Goal: Obtain resource: Obtain resource

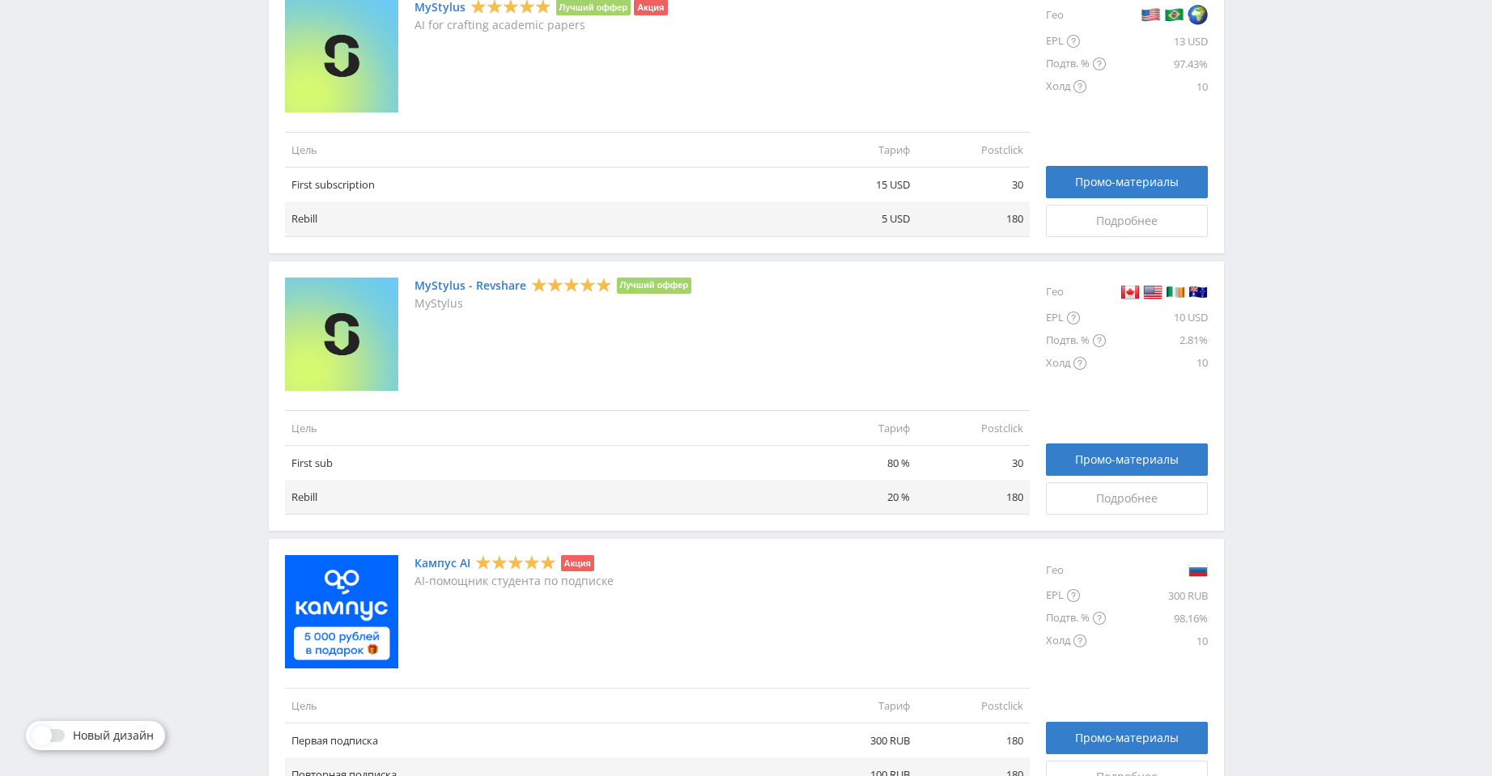
scroll to position [567, 0]
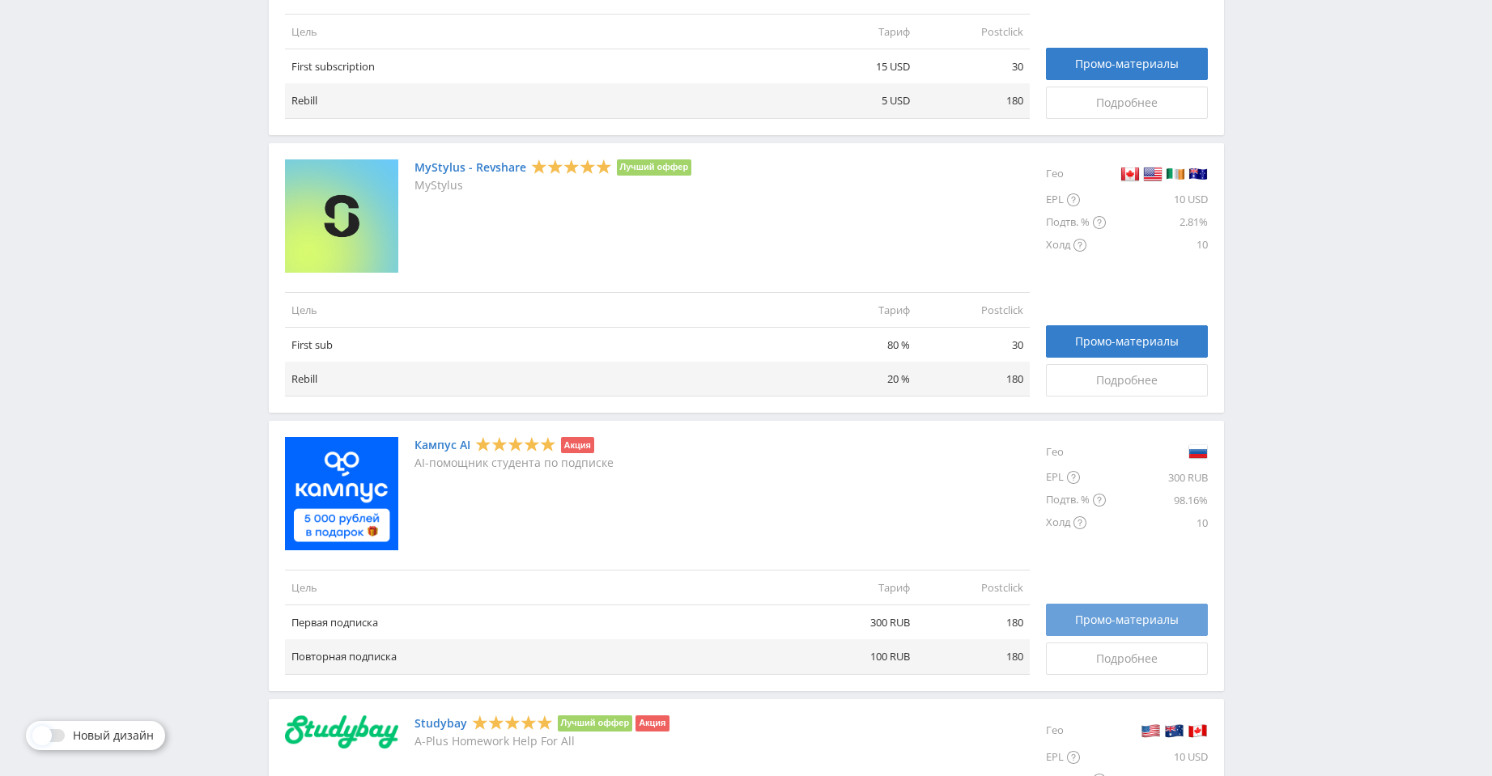
click at [1117, 622] on span "Промо-материалы" at bounding box center [1127, 620] width 104 height 13
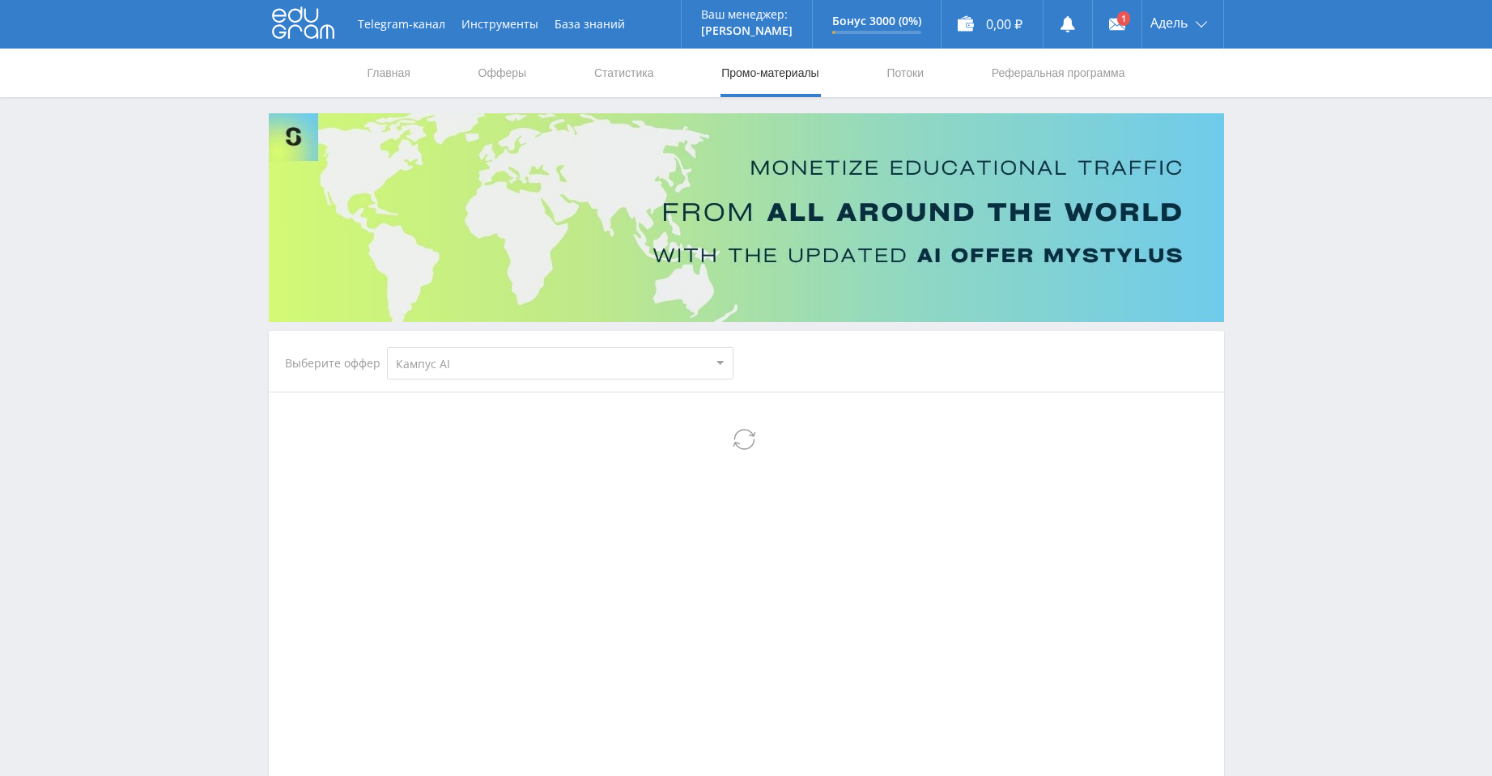
select select "340"
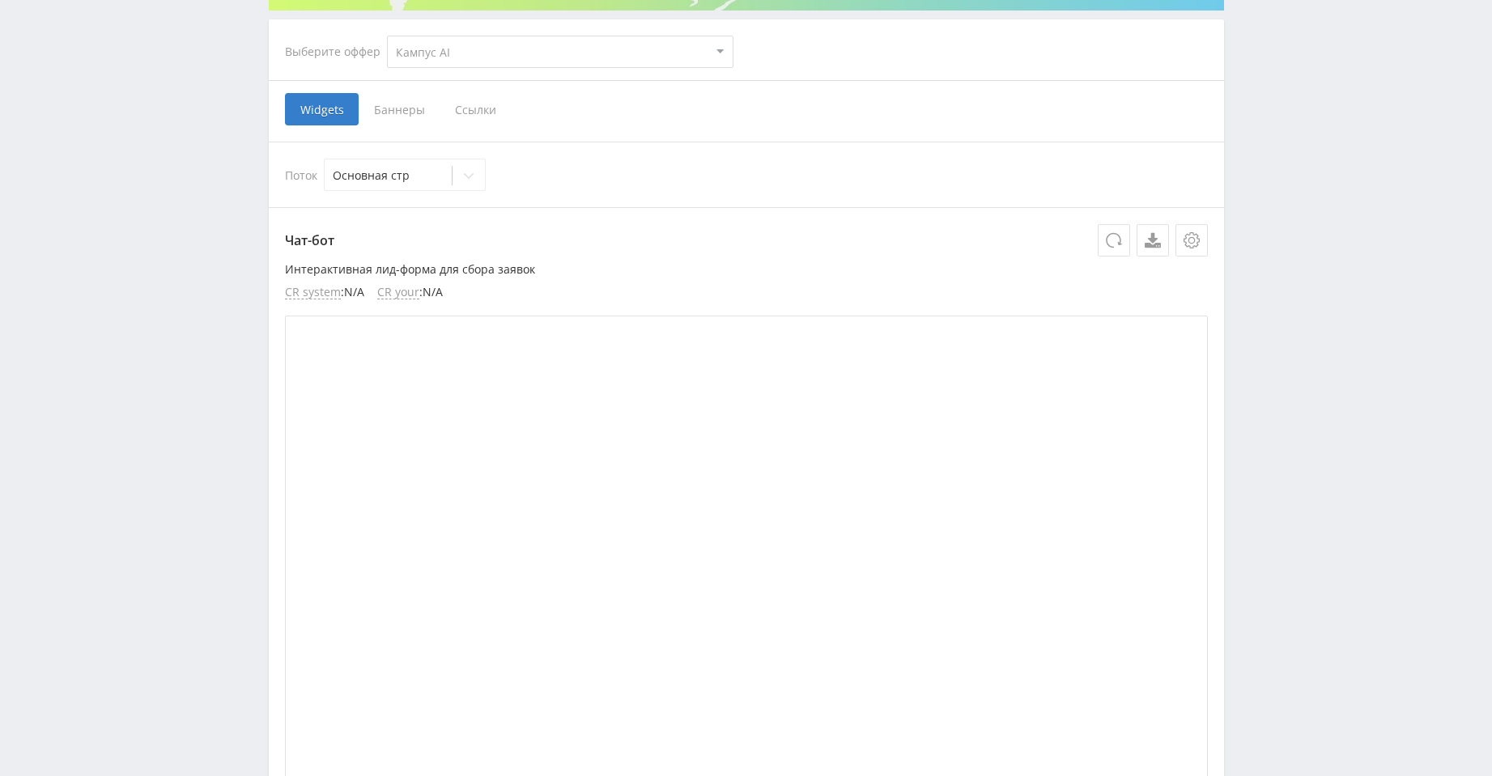
scroll to position [405, 0]
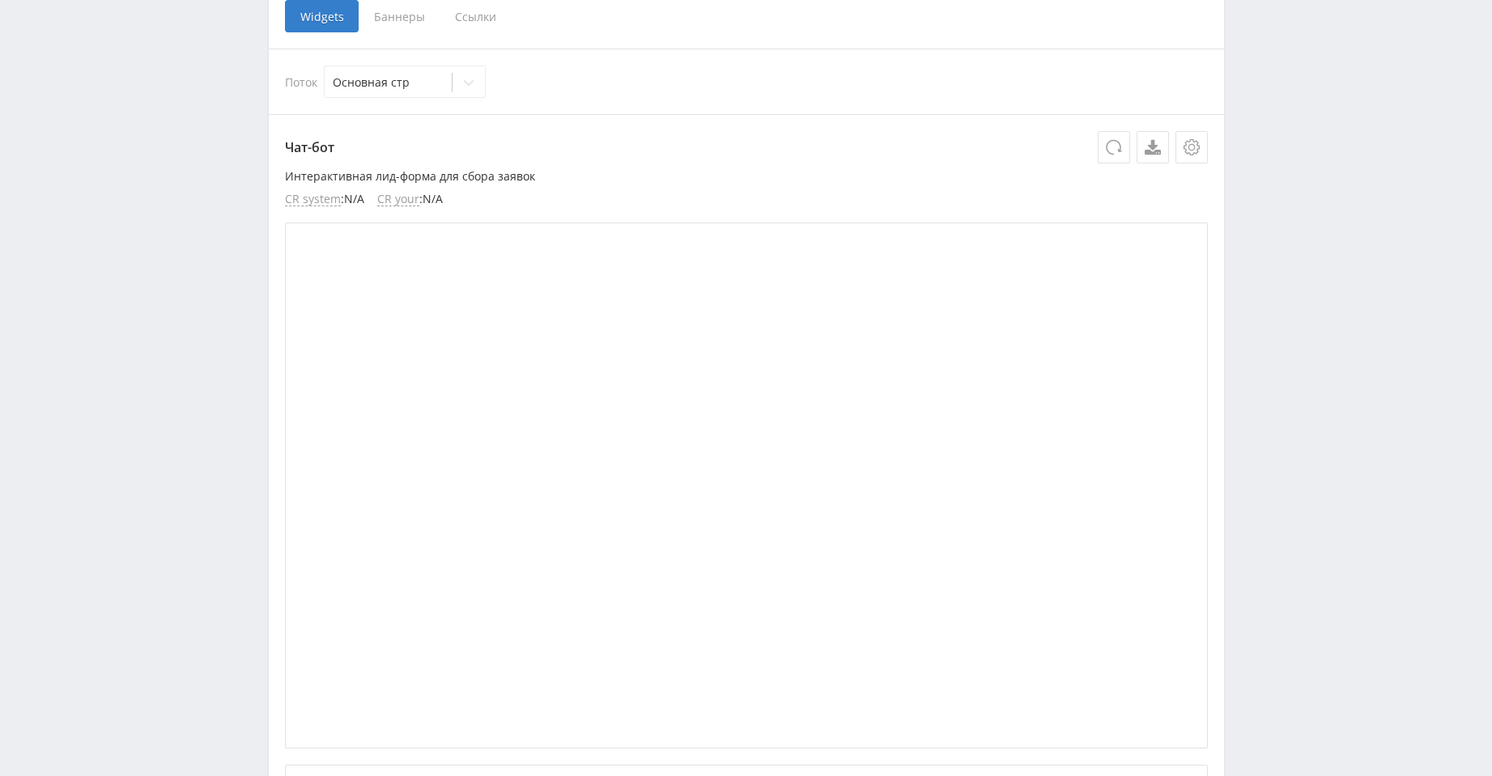
click at [403, 11] on span "Баннеры" at bounding box center [399, 16] width 81 height 32
click at [0, 0] on input "Баннеры" at bounding box center [0, 0] width 0 height 0
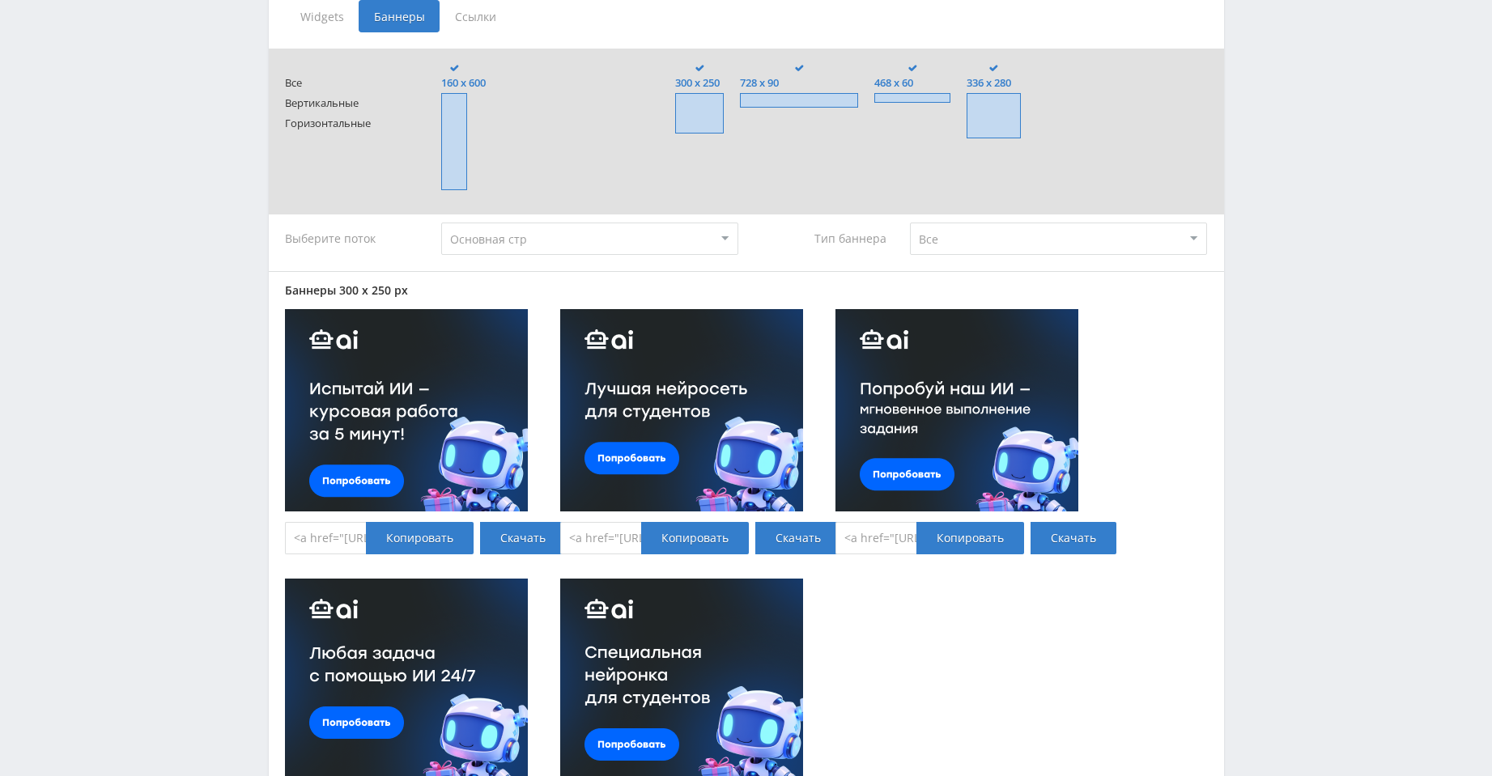
click at [800, 97] on span at bounding box center [799, 100] width 118 height 15
click at [0, 0] on input "728 x 90" at bounding box center [0, 0] width 0 height 0
click at [799, 100] on span at bounding box center [799, 100] width 118 height 15
click at [0, 0] on input "728 x 90" at bounding box center [0, 0] width 0 height 0
click at [914, 97] on span at bounding box center [912, 98] width 76 height 10
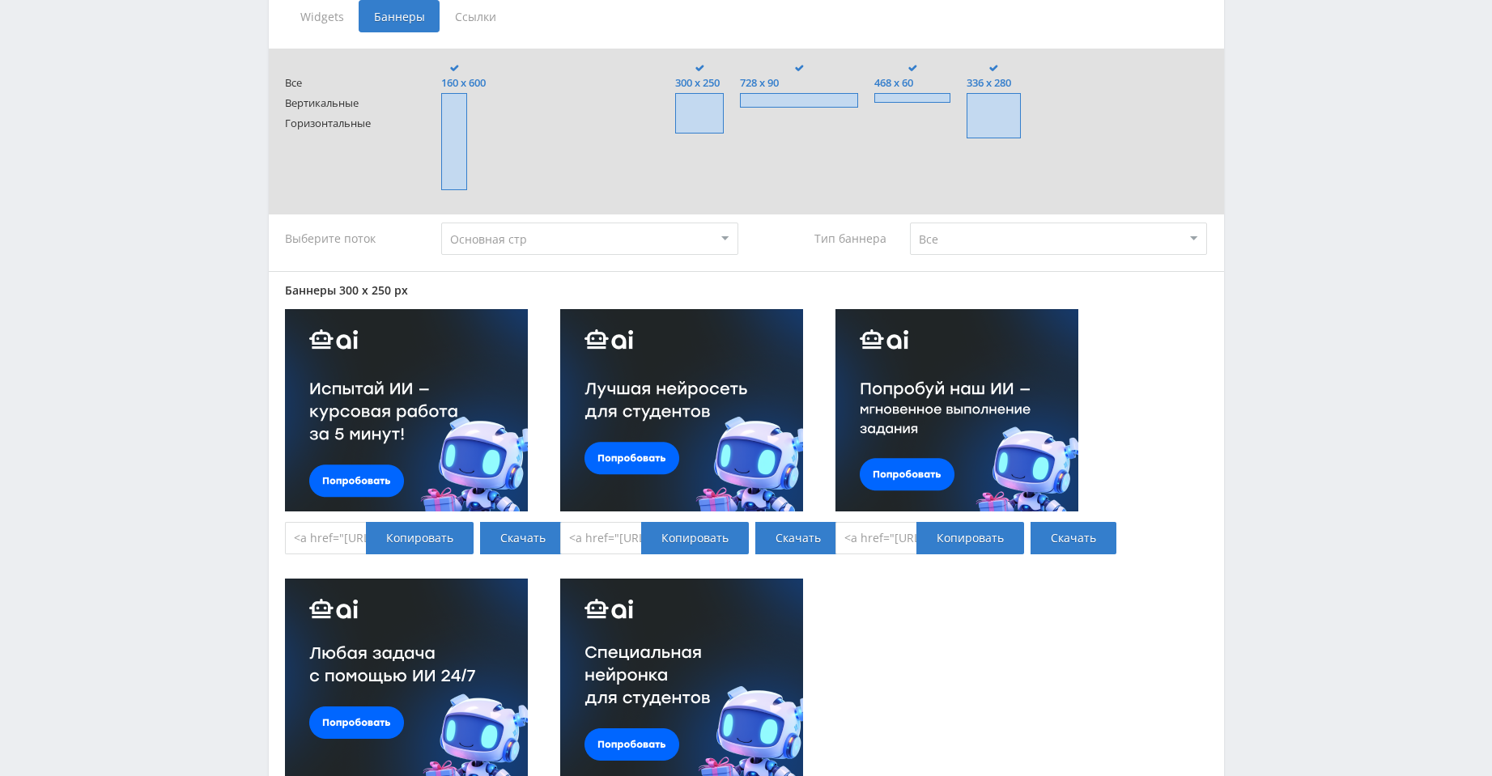
click at [0, 0] on input "468 x 60" at bounding box center [0, 0] width 0 height 0
click at [1043, 107] on div "300 x 250 728 x 90 468 x 60 336 x 280" at bounding box center [941, 106] width 532 height 82
click at [983, 108] on span at bounding box center [993, 115] width 54 height 45
click at [0, 0] on input "336 x 280" at bounding box center [0, 0] width 0 height 0
click at [690, 100] on span at bounding box center [699, 113] width 49 height 40
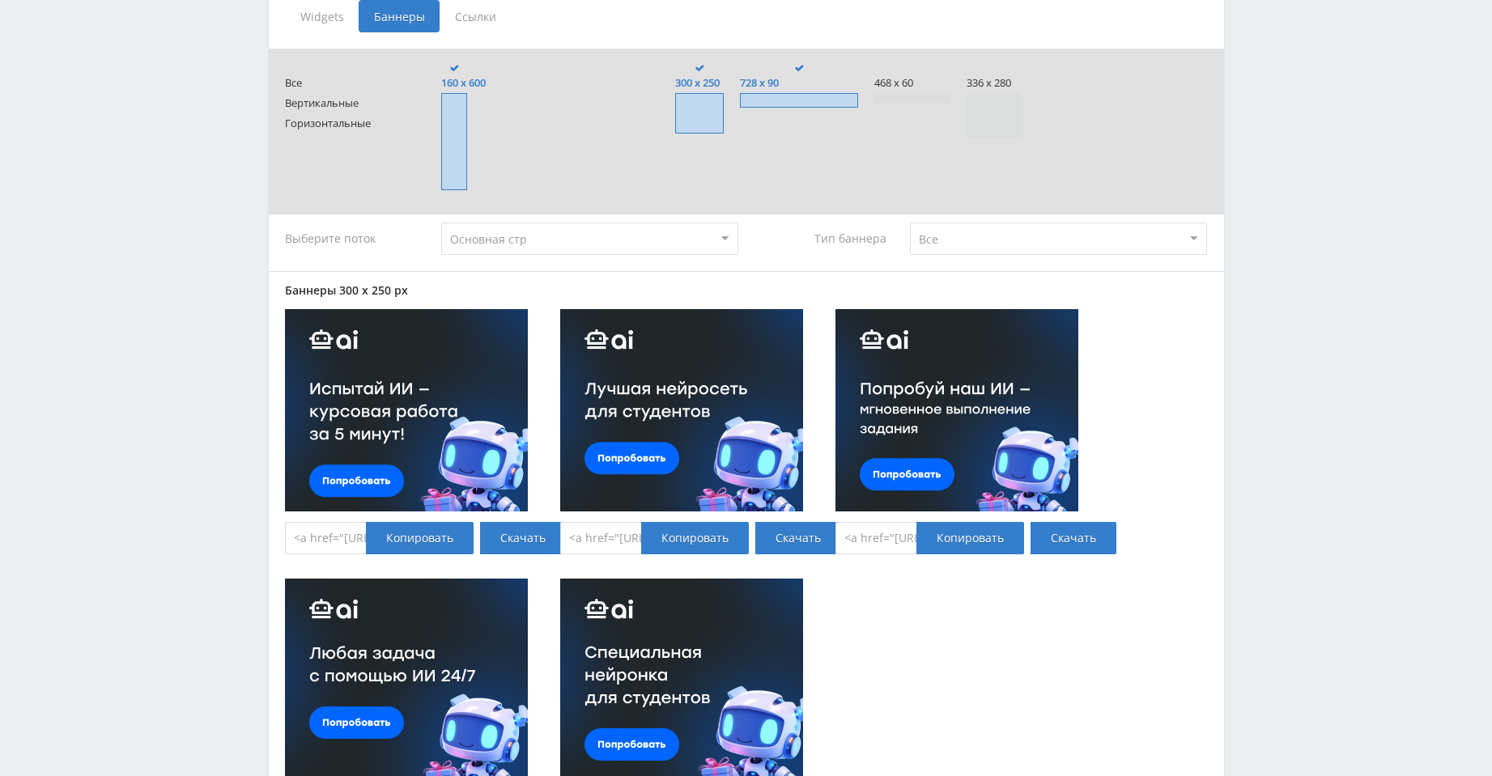
click at [0, 0] on input "300 x 250" at bounding box center [0, 0] width 0 height 0
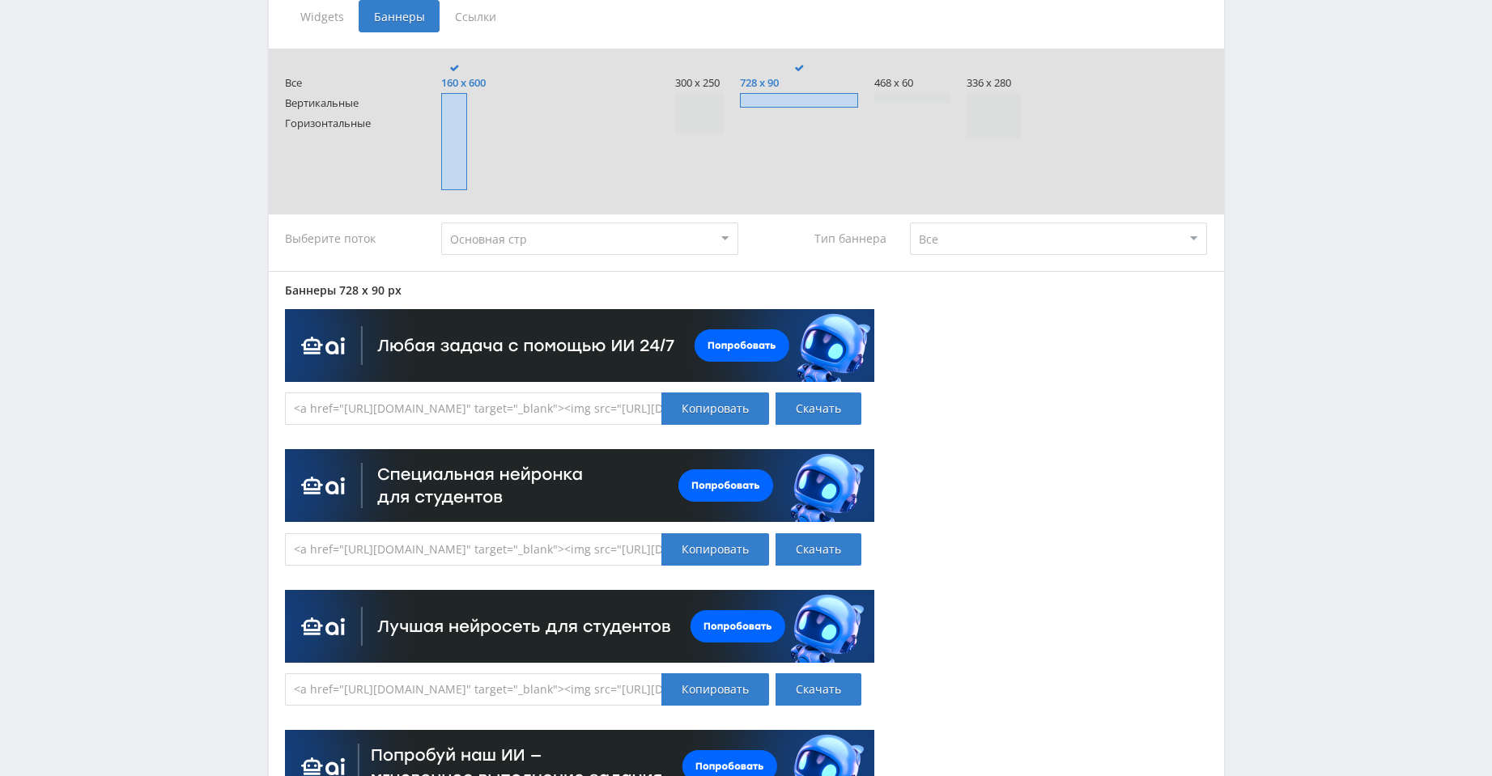
click at [457, 125] on span at bounding box center [454, 141] width 26 height 97
click at [0, 0] on input "160 x 600" at bounding box center [0, 0] width 0 height 0
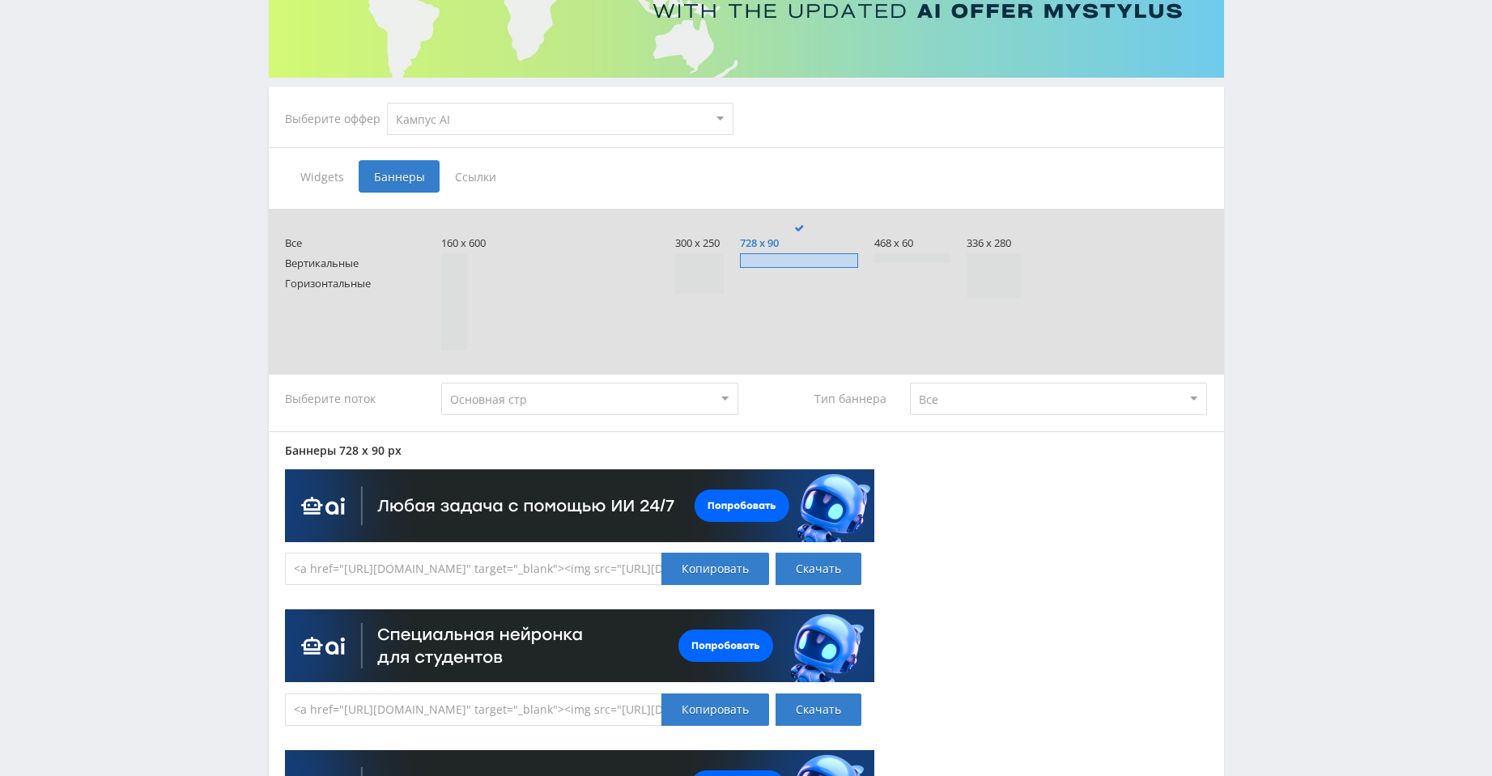
scroll to position [243, 0]
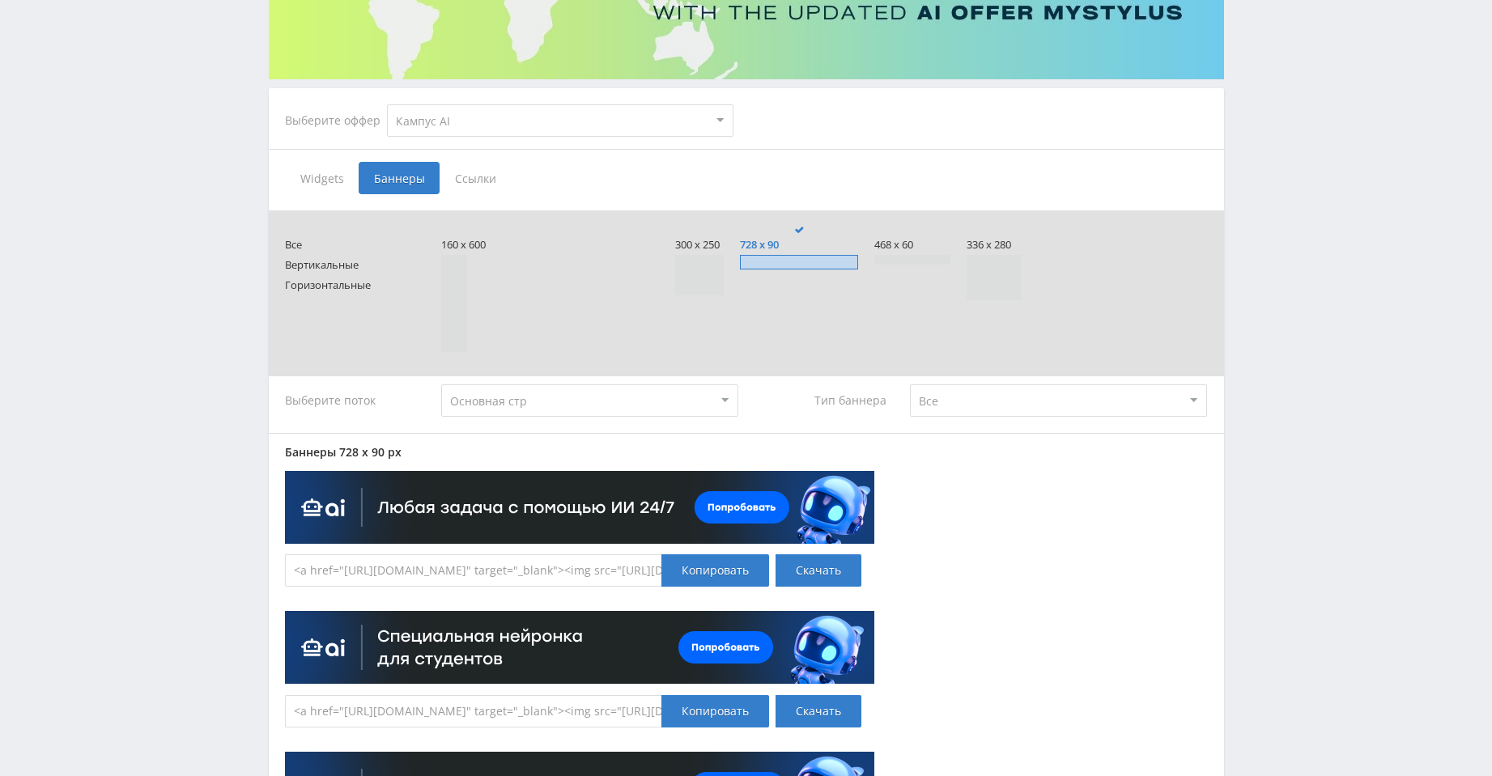
click at [478, 182] on span "Ссылки" at bounding box center [476, 178] width 72 height 32
click at [0, 0] on input "Ссылки" at bounding box center [0, 0] width 0 height 0
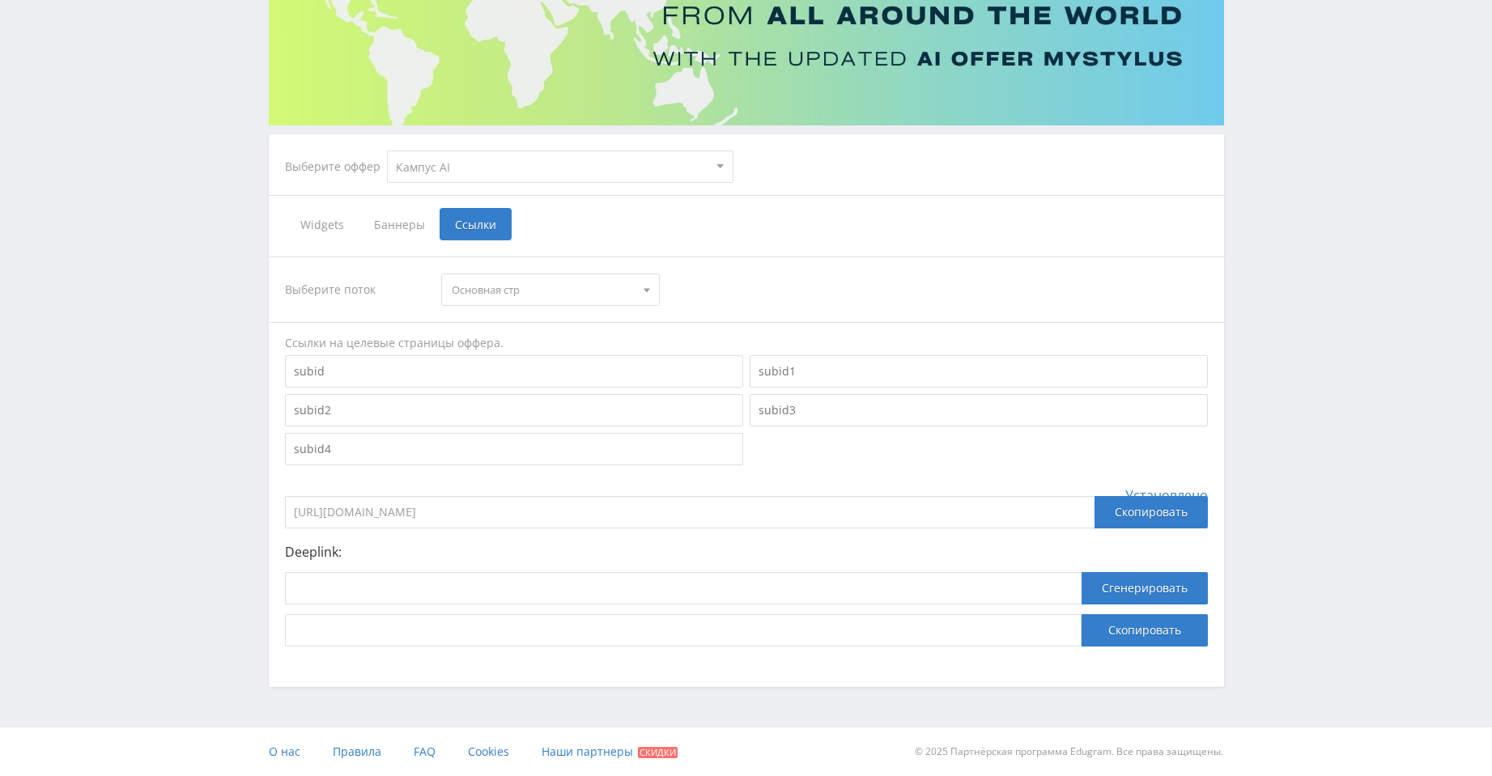
click at [403, 221] on span "Баннеры" at bounding box center [399, 224] width 81 height 32
click at [0, 0] on input "Баннеры" at bounding box center [0, 0] width 0 height 0
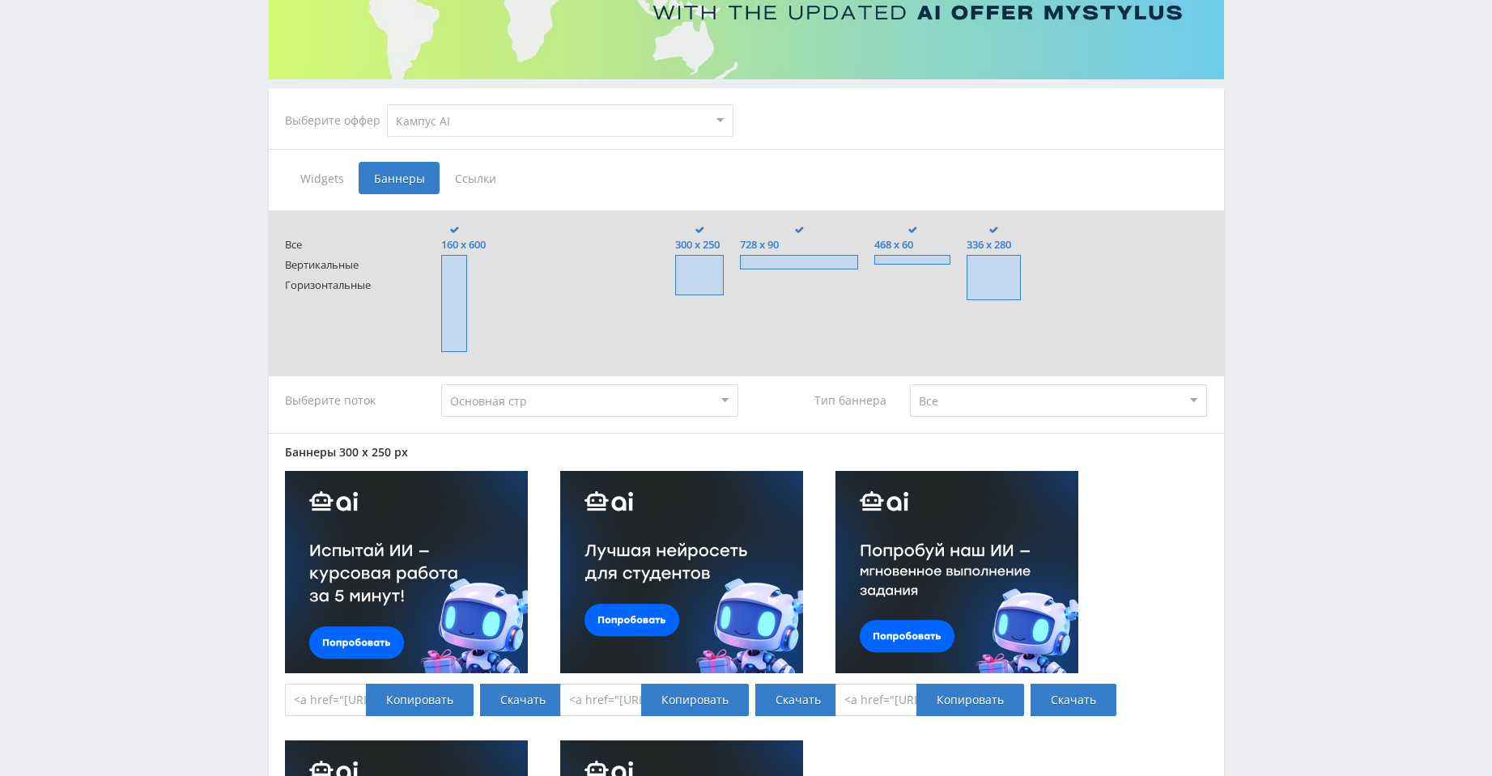
click at [444, 294] on span at bounding box center [454, 303] width 26 height 97
click at [0, 0] on input "160 x 600" at bounding box center [0, 0] width 0 height 0
click at [686, 270] on span at bounding box center [699, 275] width 49 height 40
click at [0, 0] on input "300 x 250" at bounding box center [0, 0] width 0 height 0
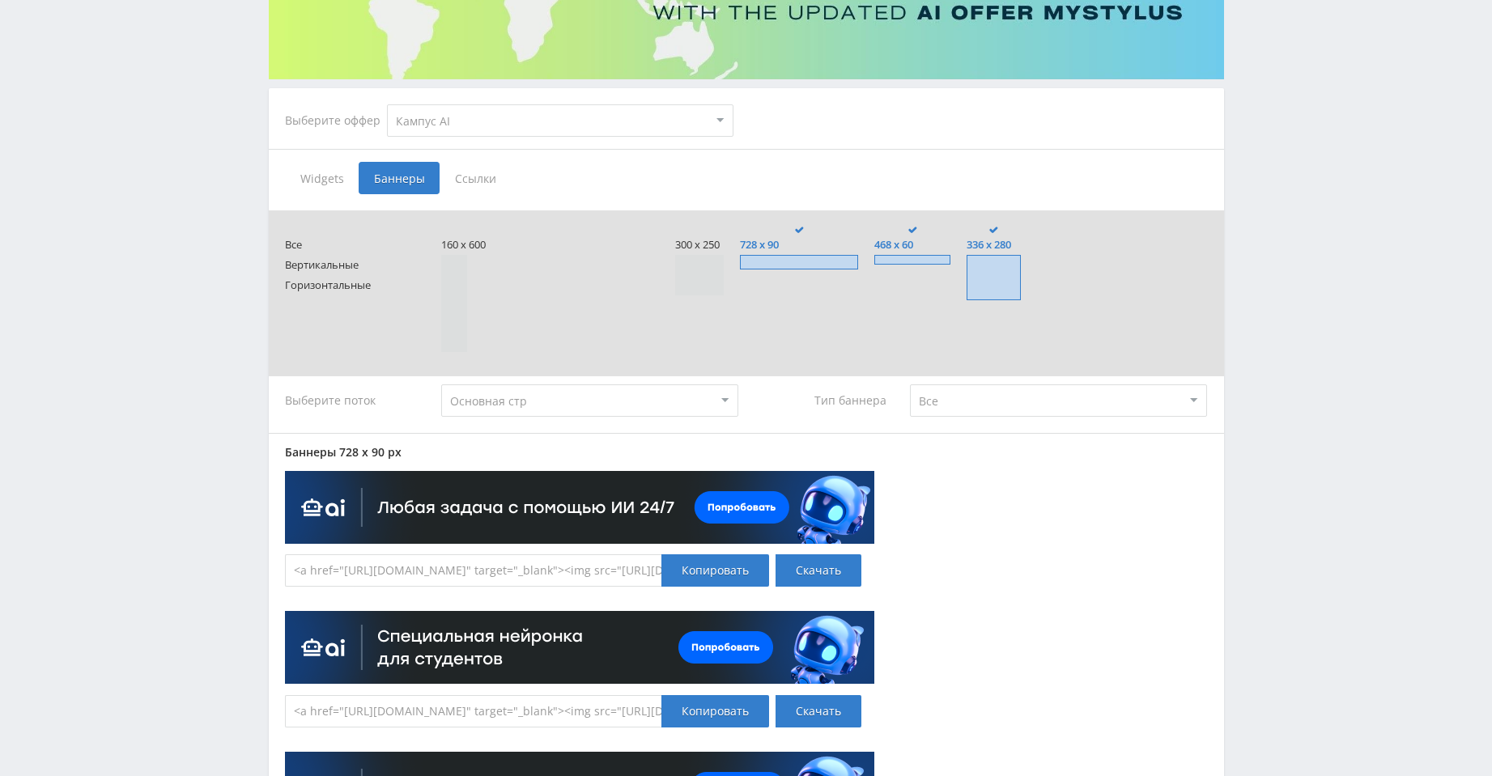
click at [988, 282] on span at bounding box center [993, 277] width 54 height 45
click at [0, 0] on input "336 x 280" at bounding box center [0, 0] width 0 height 0
click at [915, 257] on span at bounding box center [912, 260] width 76 height 10
click at [0, 0] on input "468 x 60" at bounding box center [0, 0] width 0 height 0
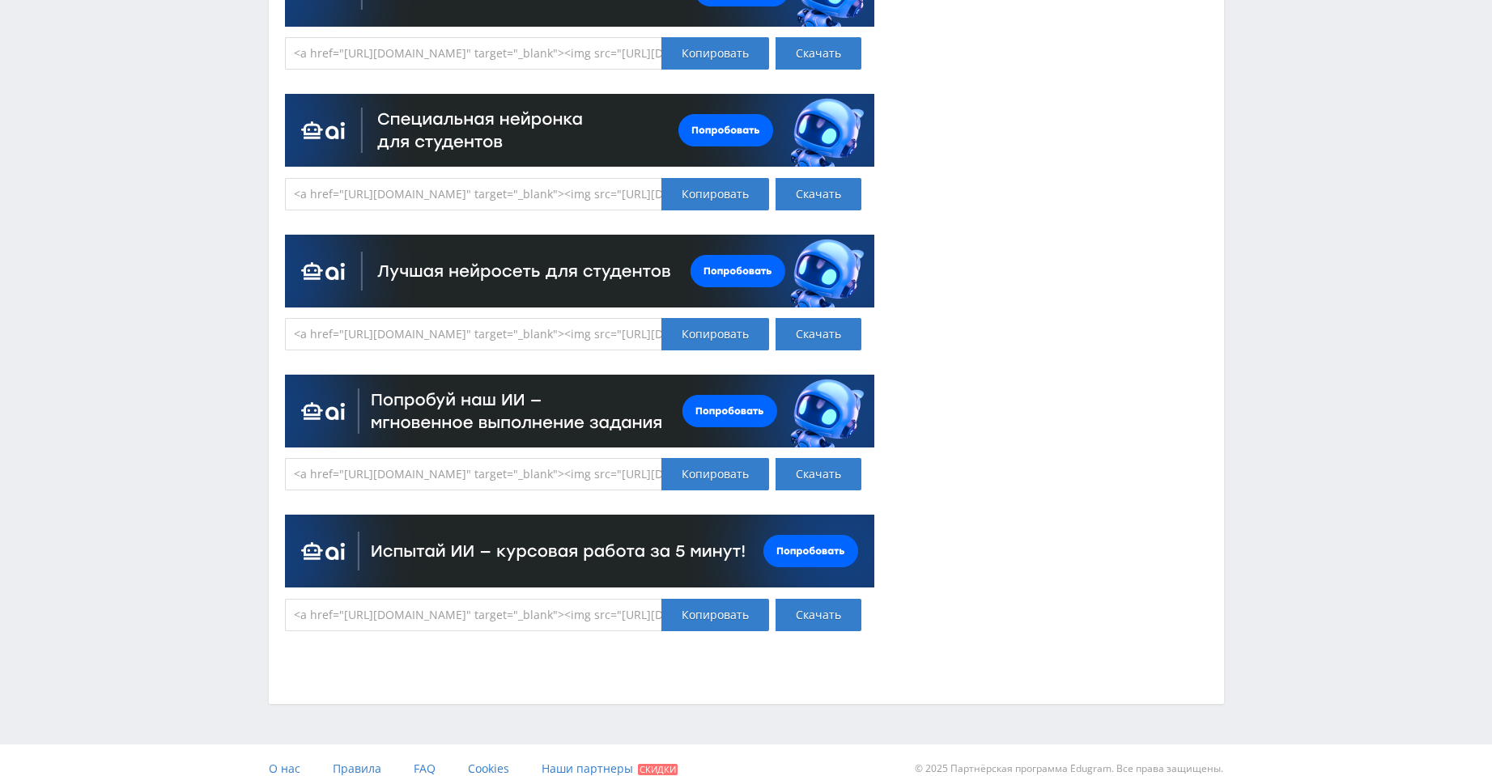
scroll to position [777, 0]
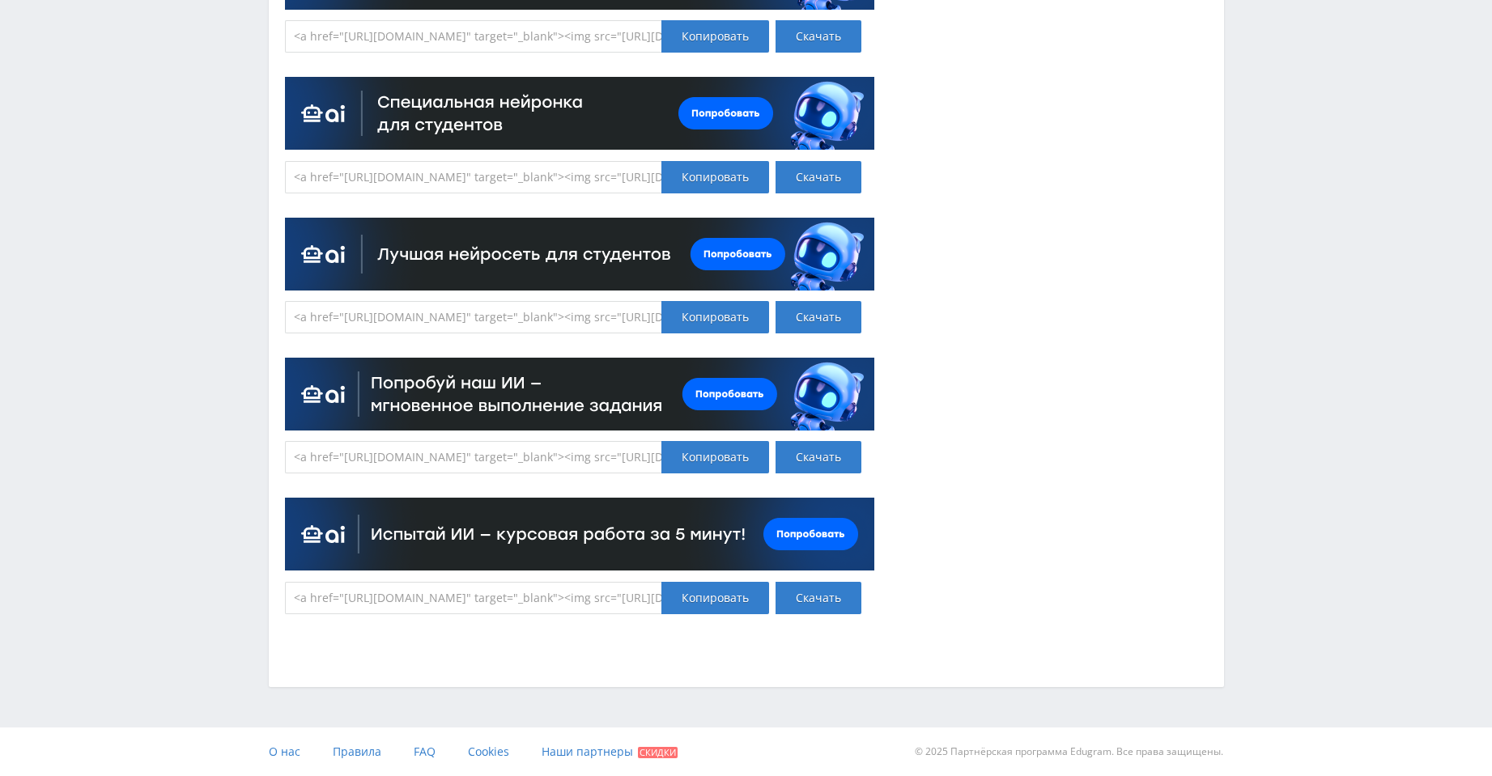
click at [807, 530] on img at bounding box center [579, 534] width 589 height 73
click at [707, 596] on div "Копировать" at bounding box center [715, 598] width 108 height 32
click at [992, 382] on div "Баннеры 728 x 90 px <a href="[URL][DOMAIN_NAME]" target="_blank"><img src="[URL…" at bounding box center [746, 263] width 923 height 703
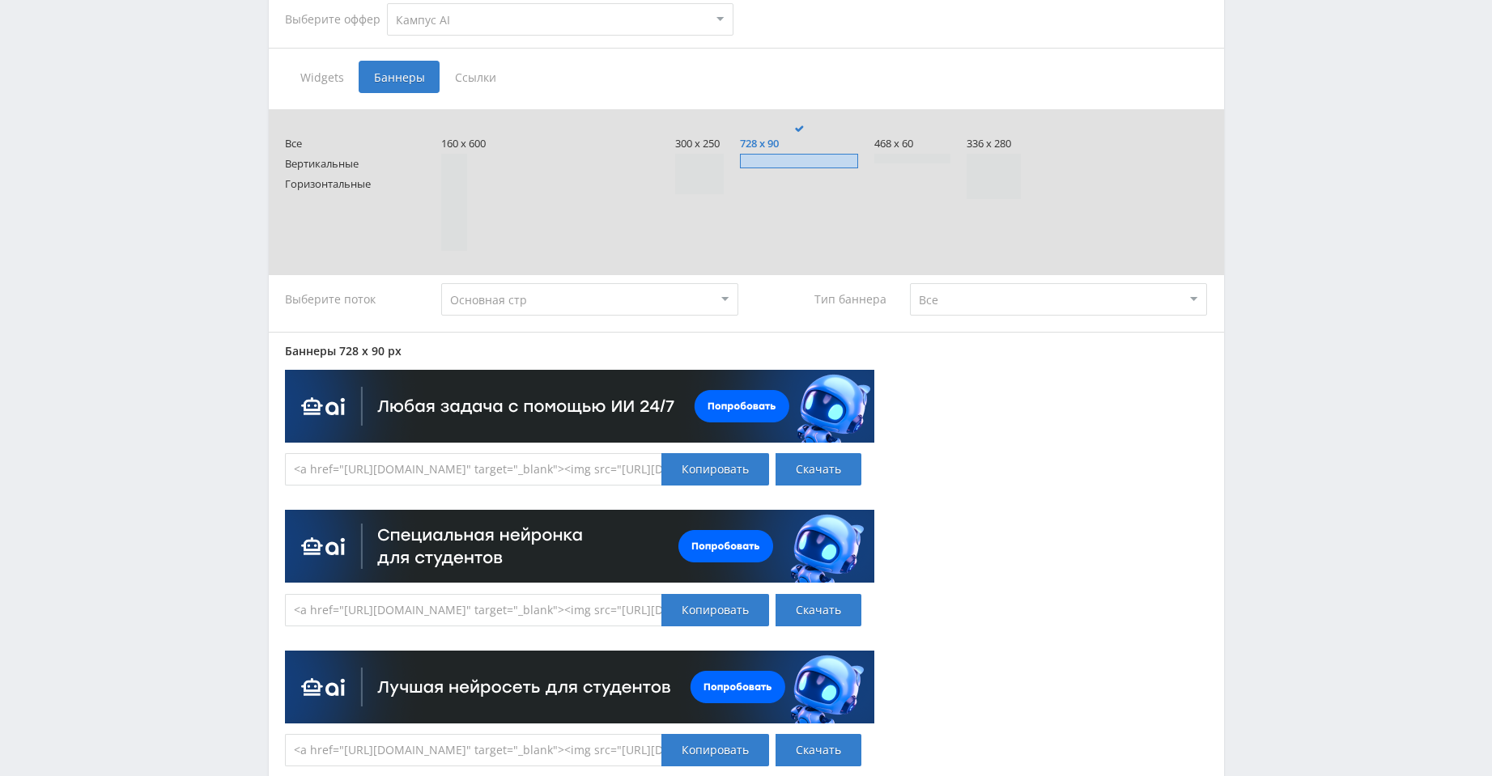
scroll to position [372, 0]
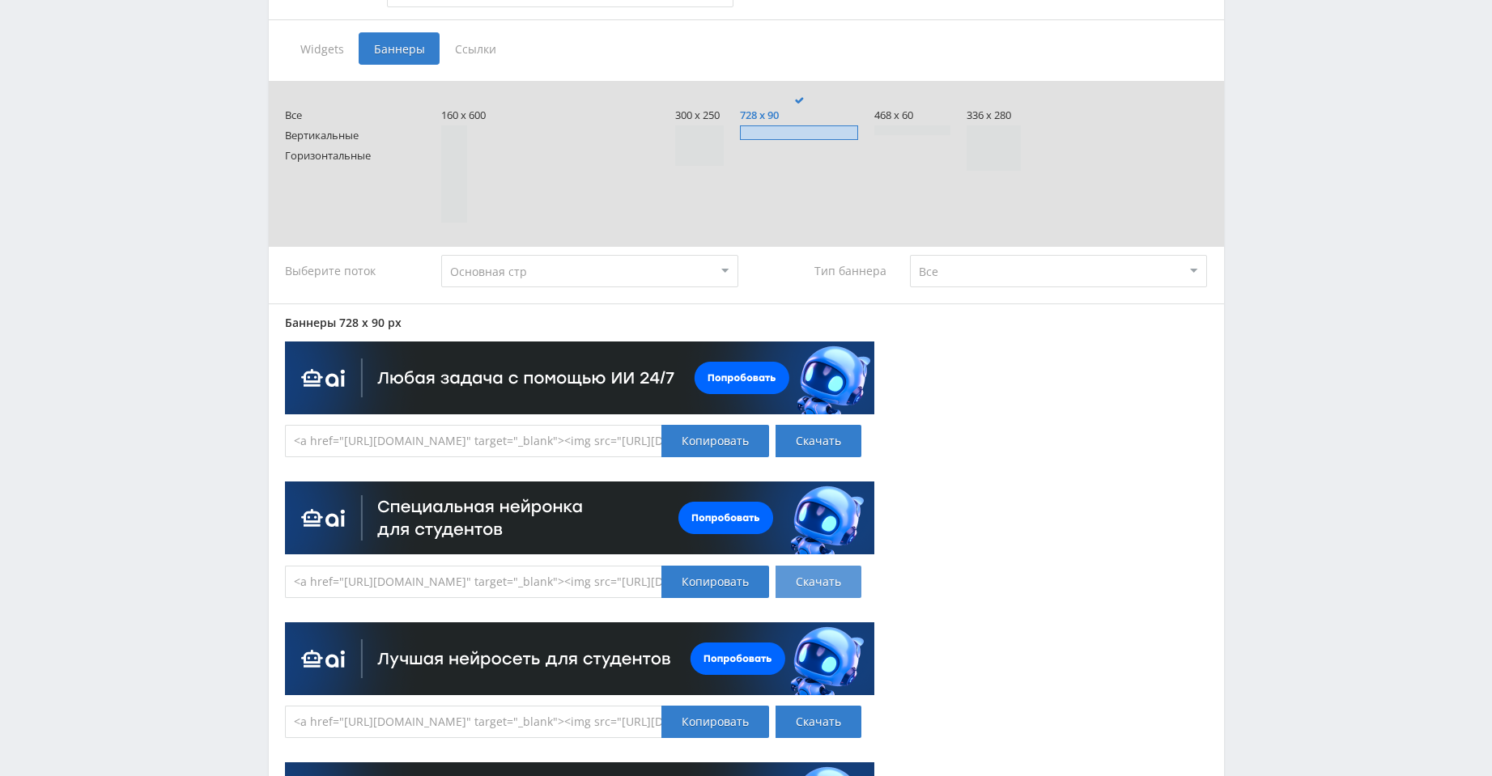
click at [827, 583] on link "Скачать" at bounding box center [818, 582] width 86 height 32
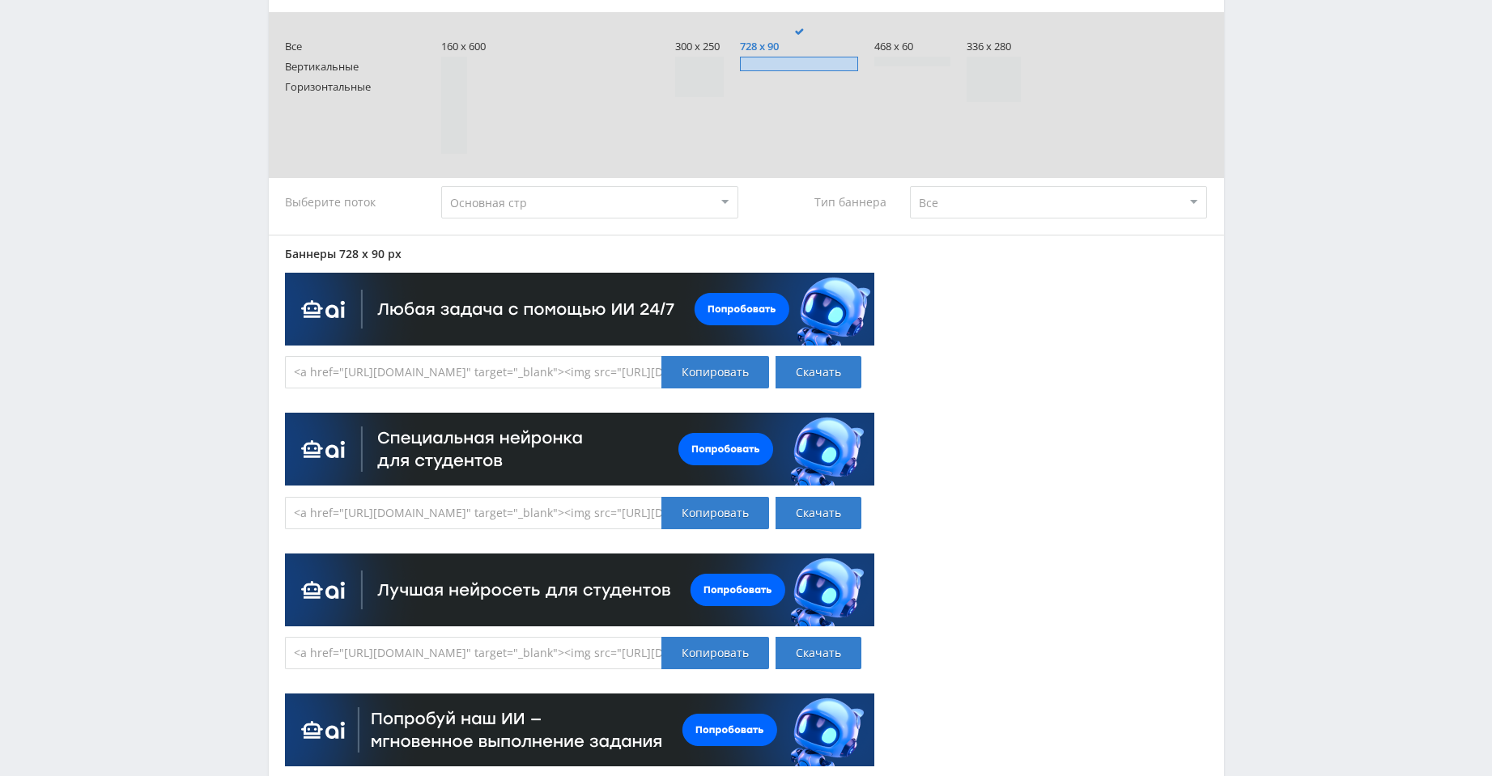
scroll to position [534, 0]
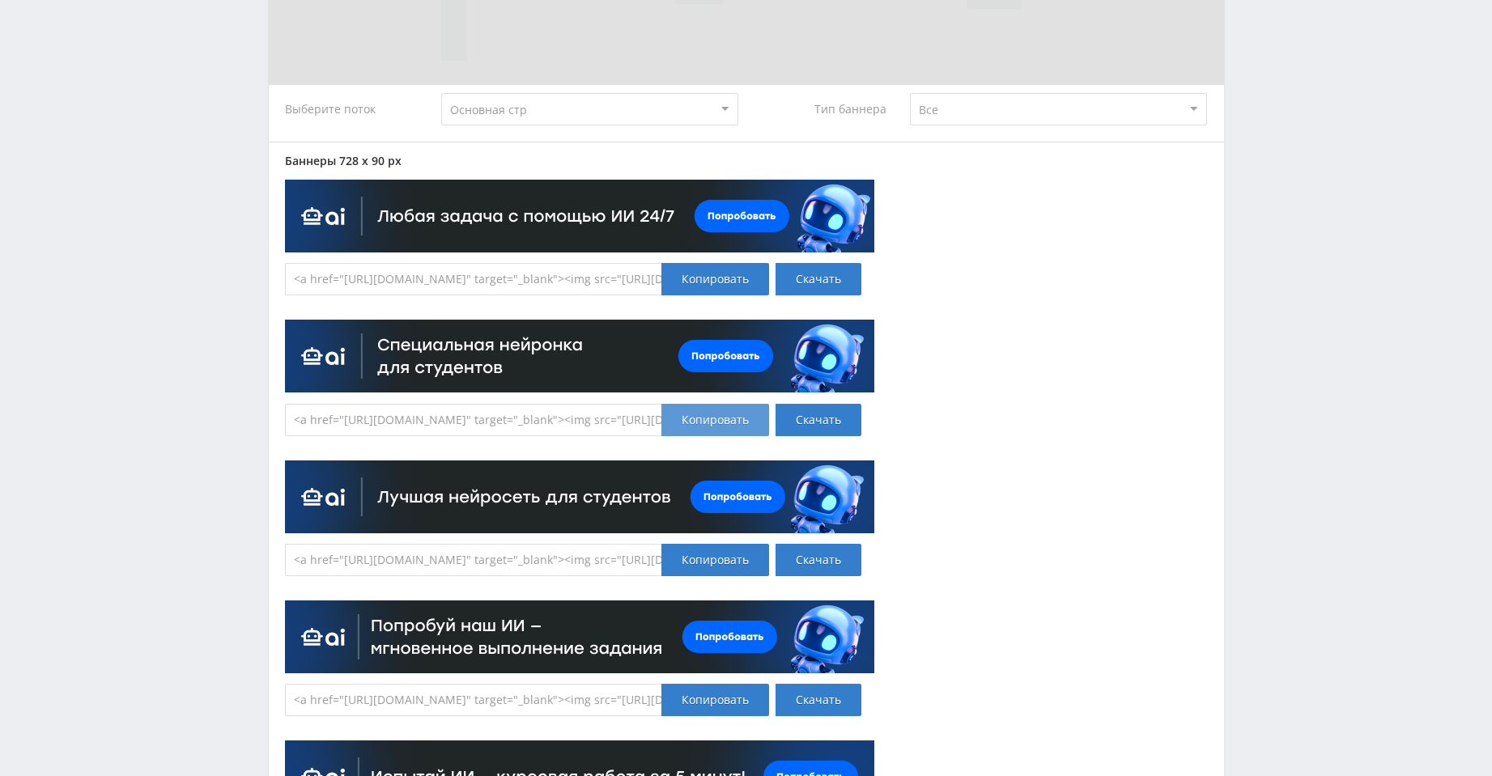
click at [703, 414] on div "Копировать" at bounding box center [715, 420] width 108 height 32
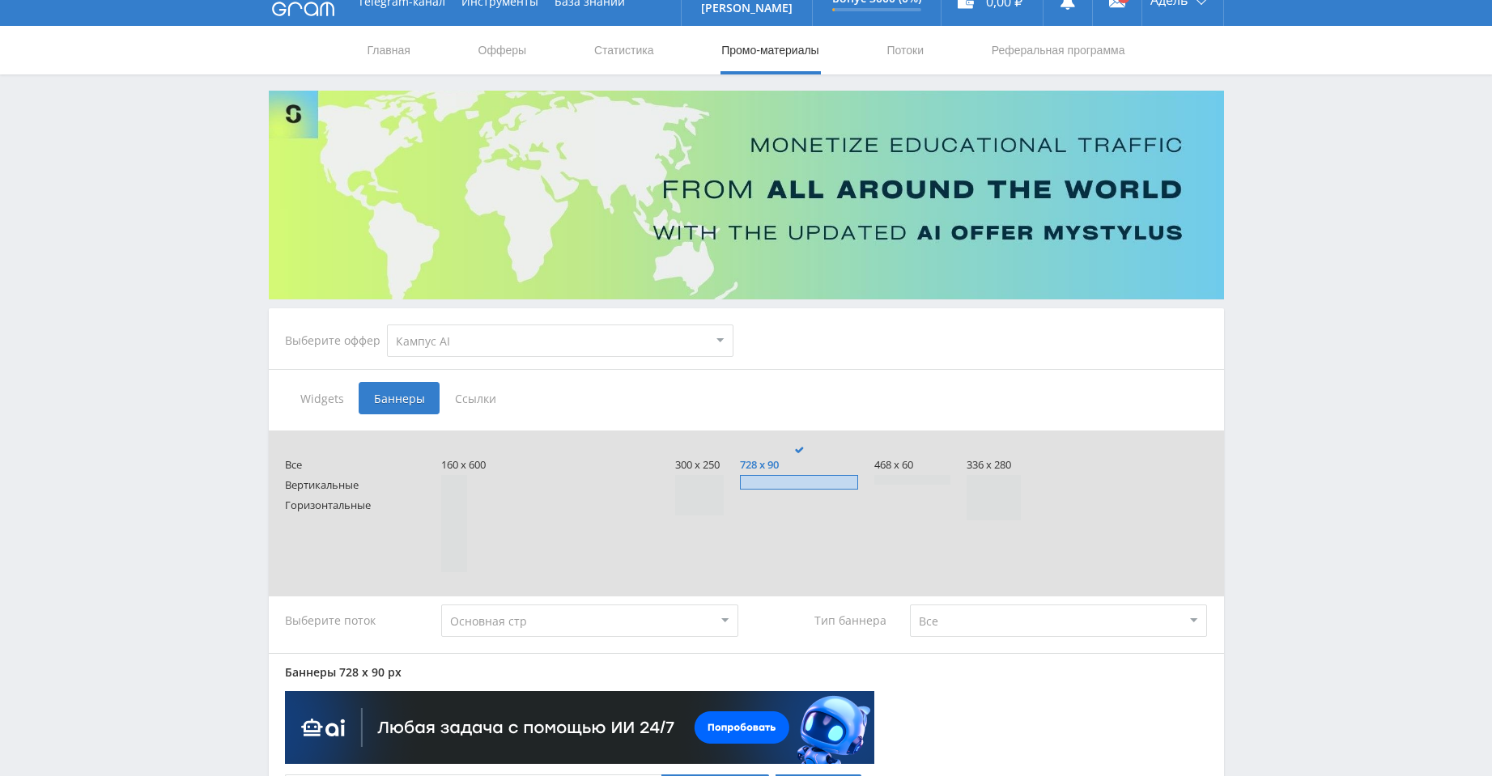
scroll to position [0, 0]
